Goal: Task Accomplishment & Management: Manage account settings

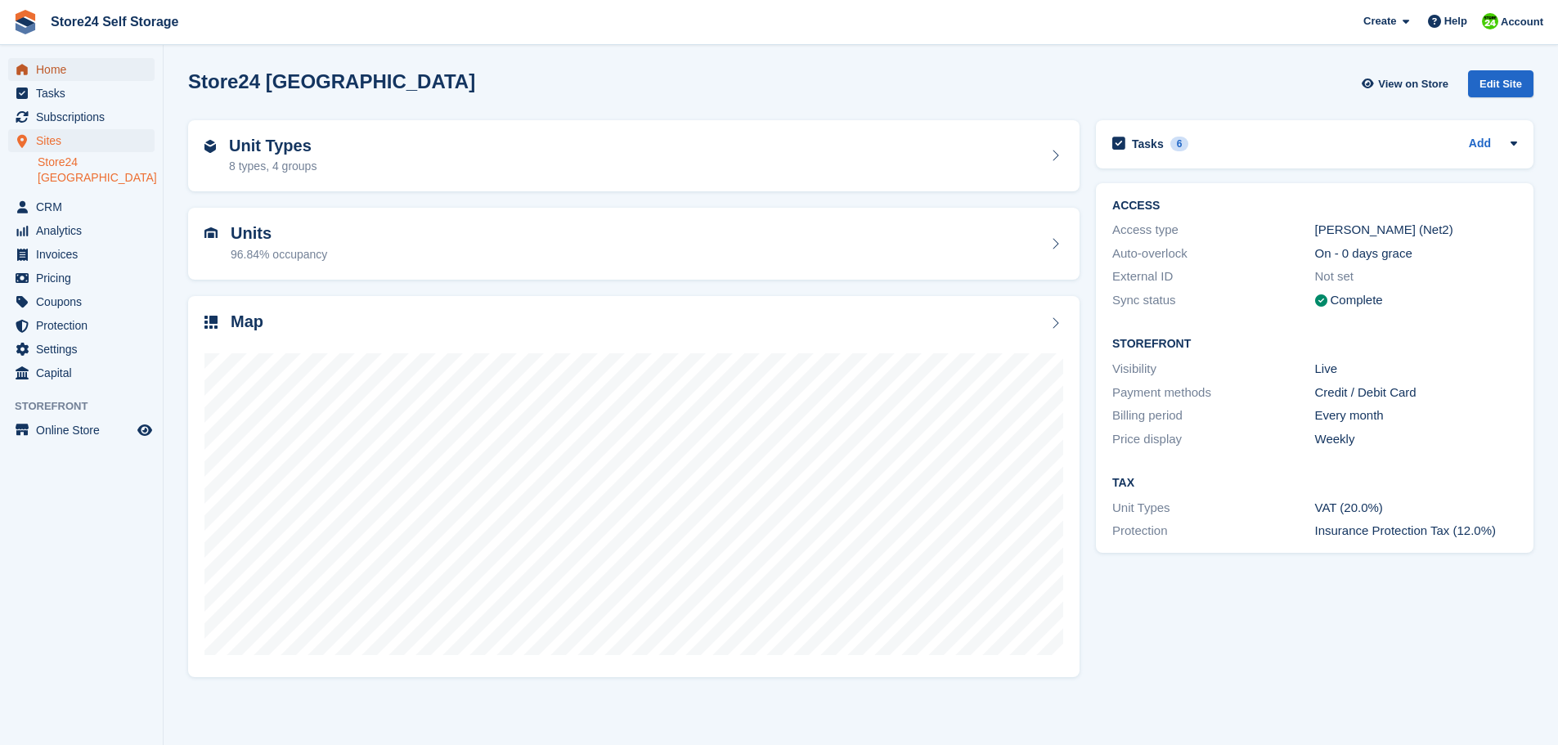
click at [48, 74] on span "Home" at bounding box center [85, 69] width 98 height 23
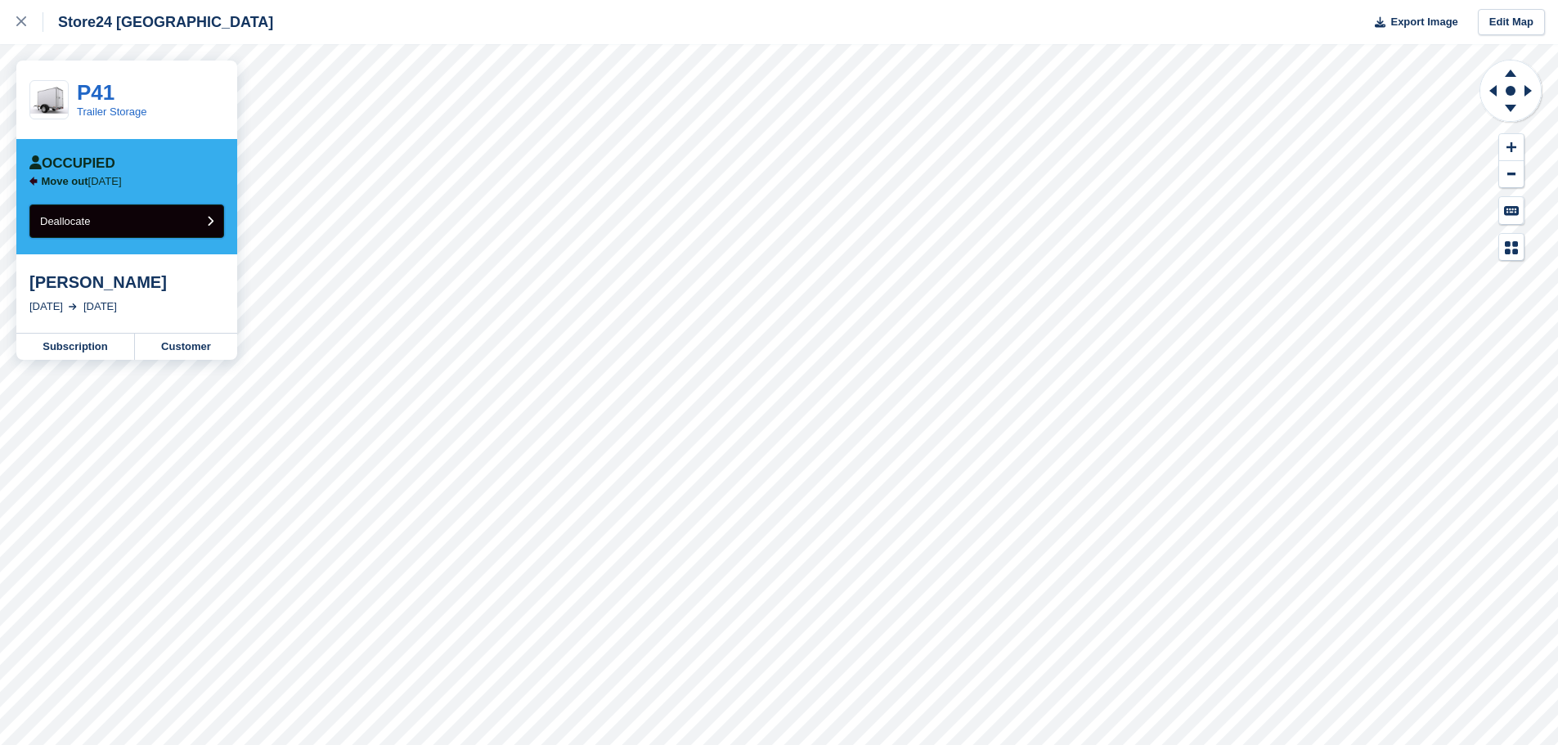
click at [60, 221] on span "Deallocate" at bounding box center [65, 221] width 50 height 12
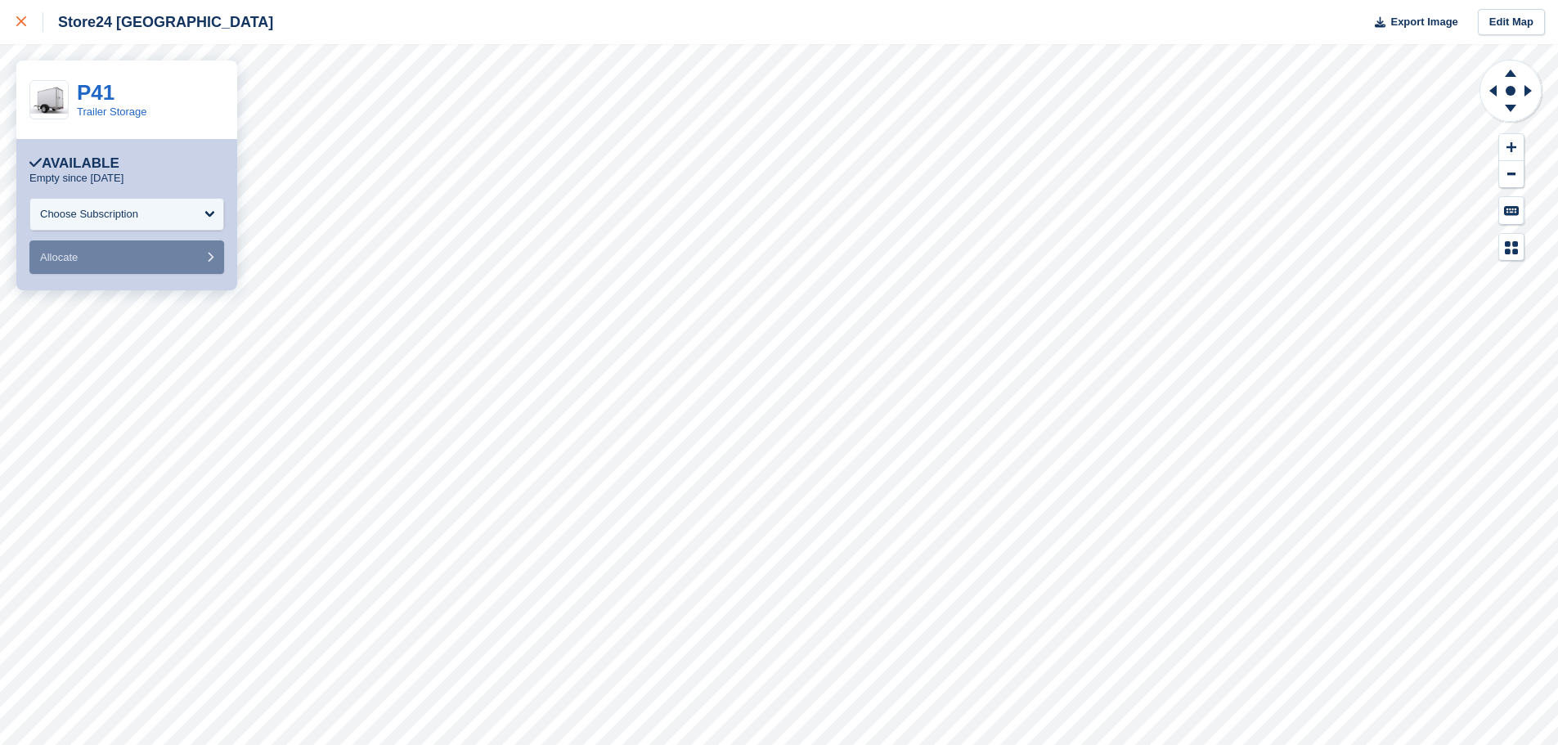
click at [22, 23] on icon at bounding box center [21, 21] width 10 height 10
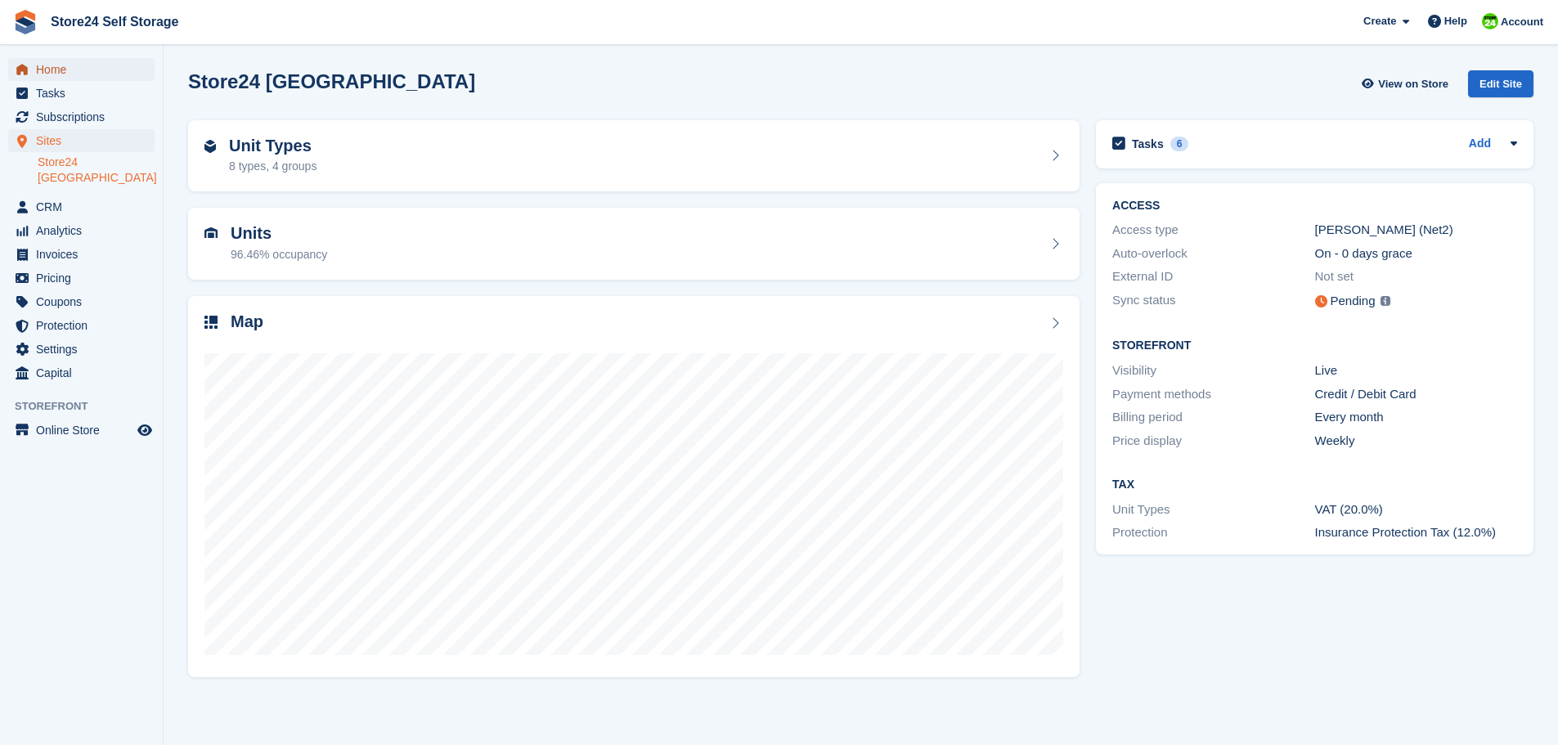
click at [33, 68] on link "Home" at bounding box center [81, 69] width 146 height 23
